Goal: Complete application form

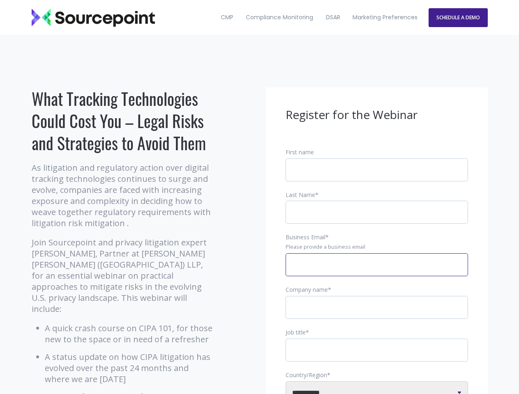
click at [377, 271] on input "Business Email *" at bounding box center [376, 264] width 182 height 23
